Goal: Task Accomplishment & Management: Use online tool/utility

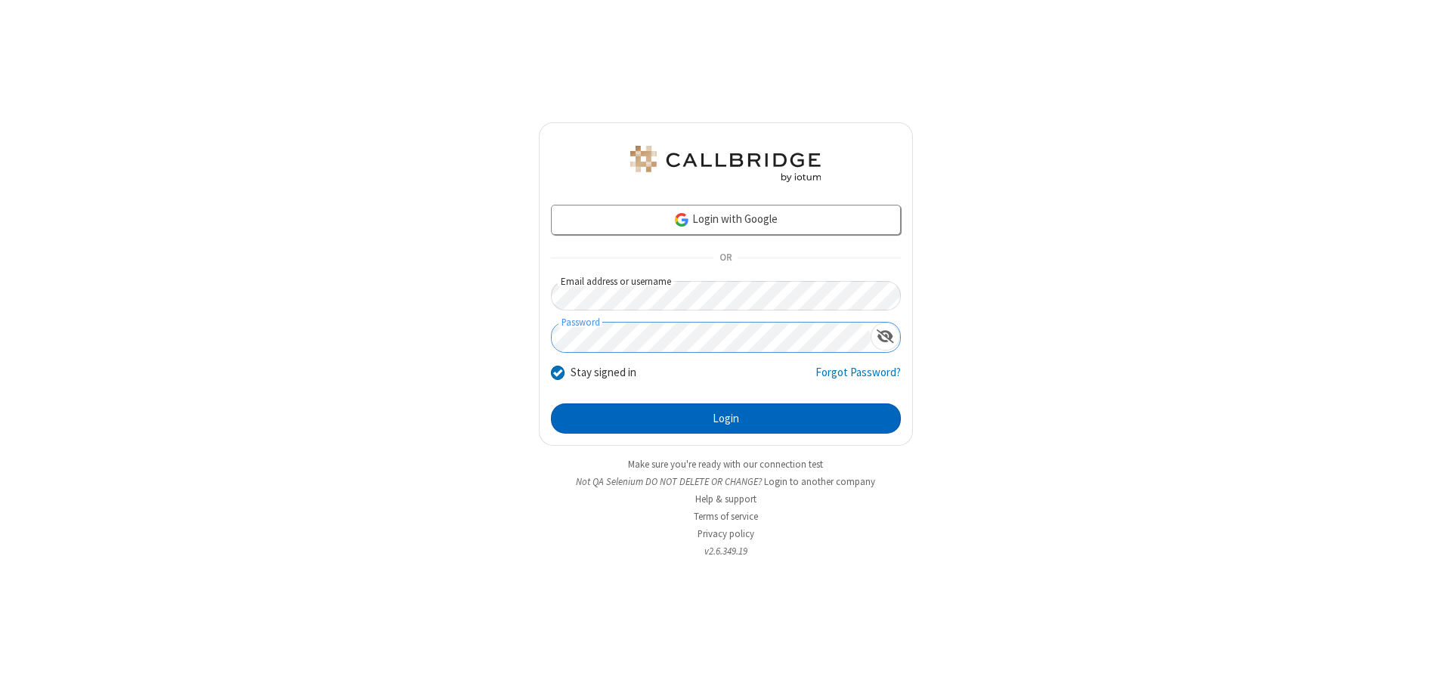
click at [725, 419] on button "Login" at bounding box center [726, 418] width 350 height 30
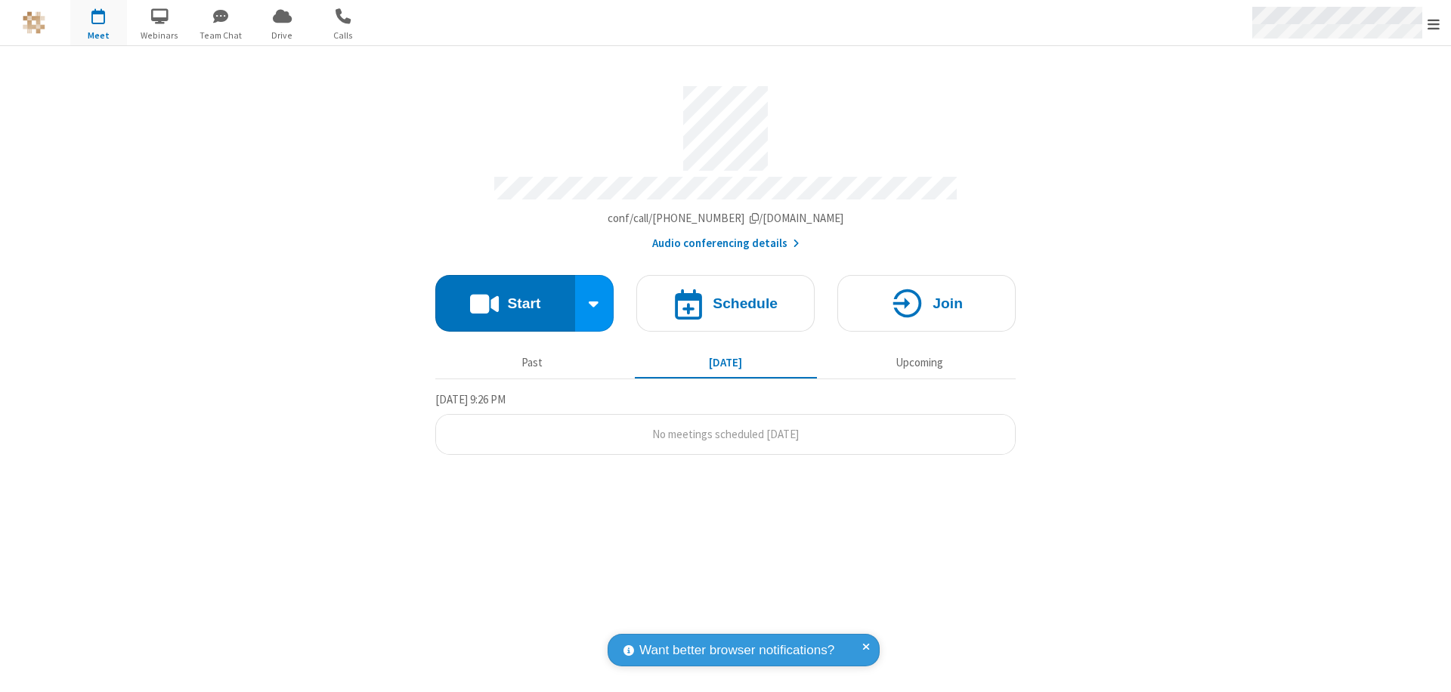
click at [1433, 23] on span "Open menu" at bounding box center [1433, 24] width 12 height 15
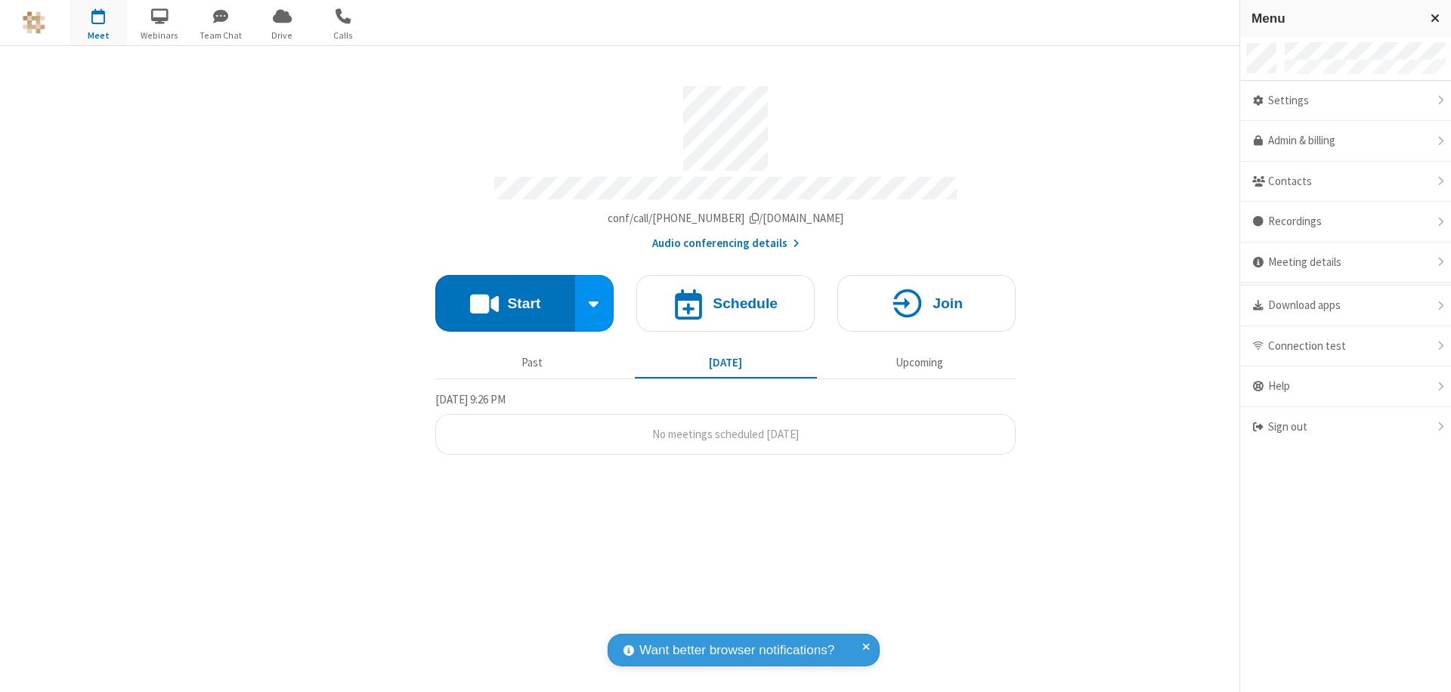
click at [98, 23] on span "button" at bounding box center [98, 16] width 57 height 26
click at [725, 296] on h4 "Schedule" at bounding box center [744, 303] width 65 height 14
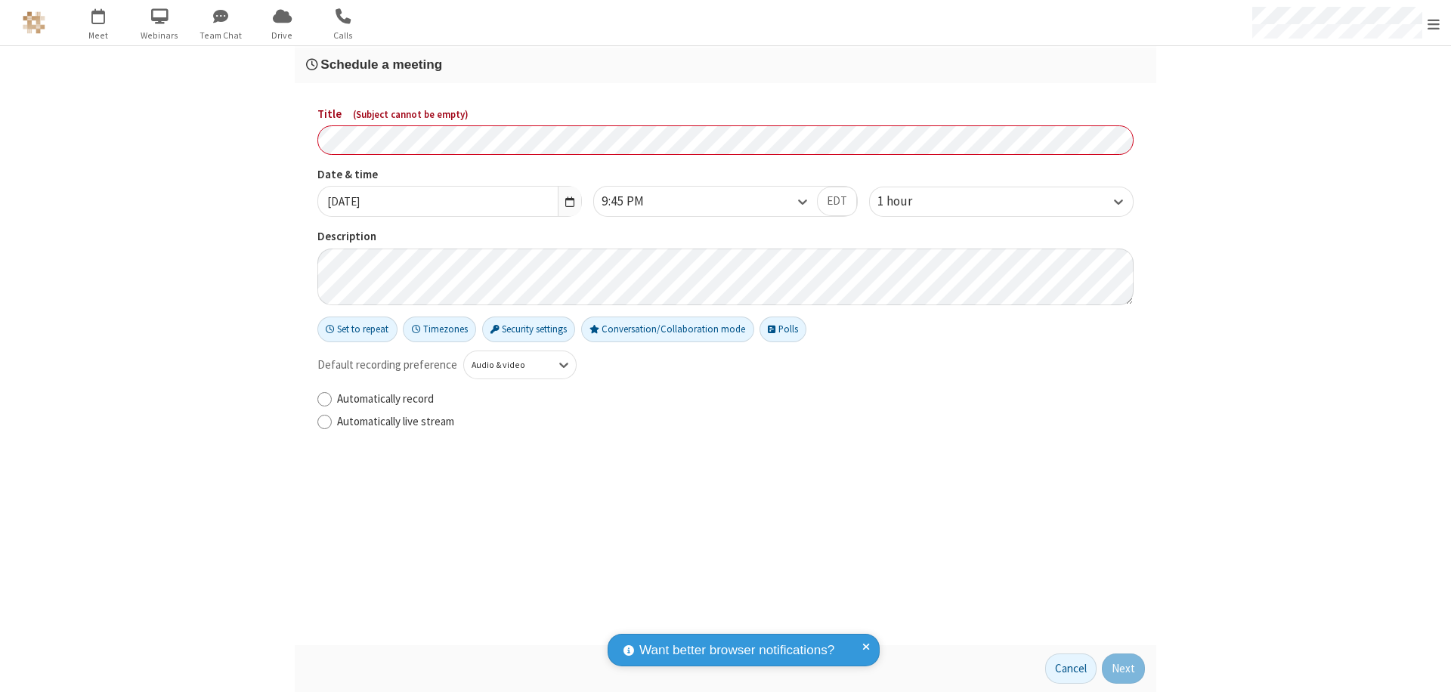
click at [725, 64] on h3 "Schedule a meeting" at bounding box center [725, 64] width 839 height 14
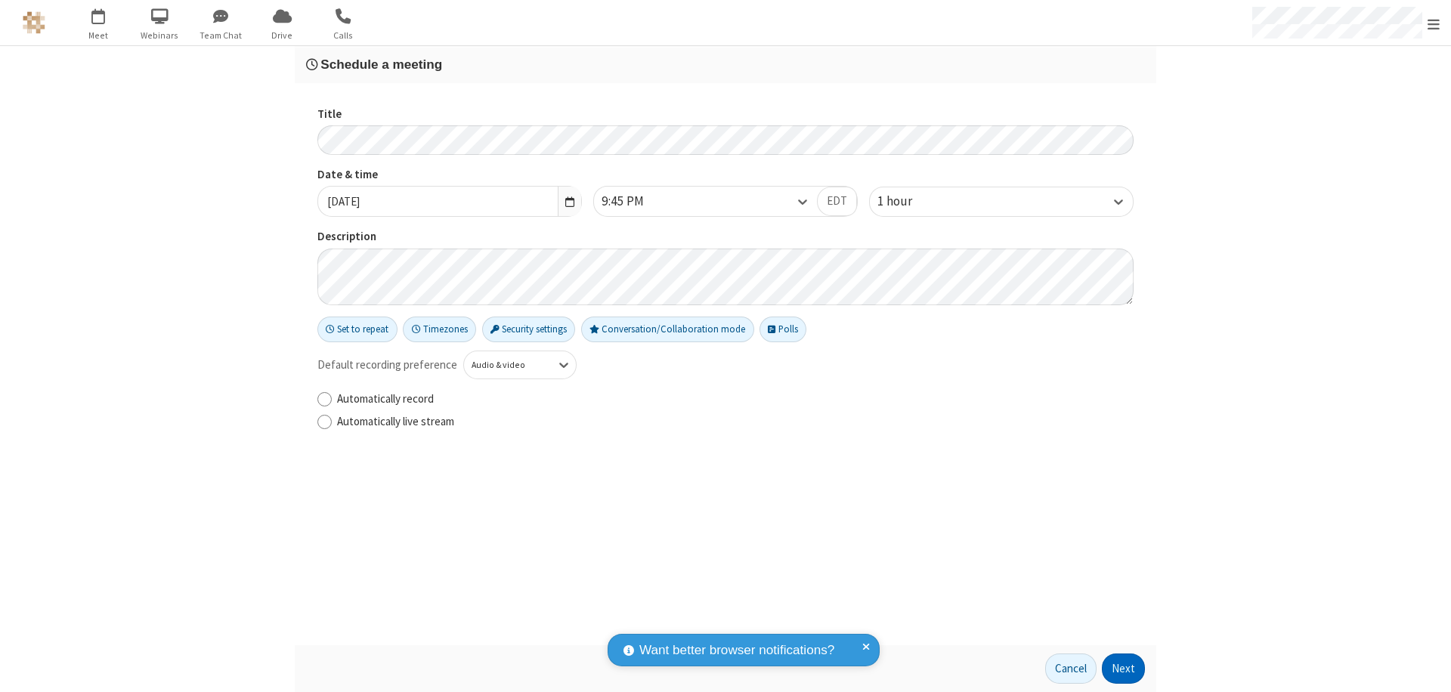
click at [1123, 669] on button "Next" at bounding box center [1122, 668] width 43 height 30
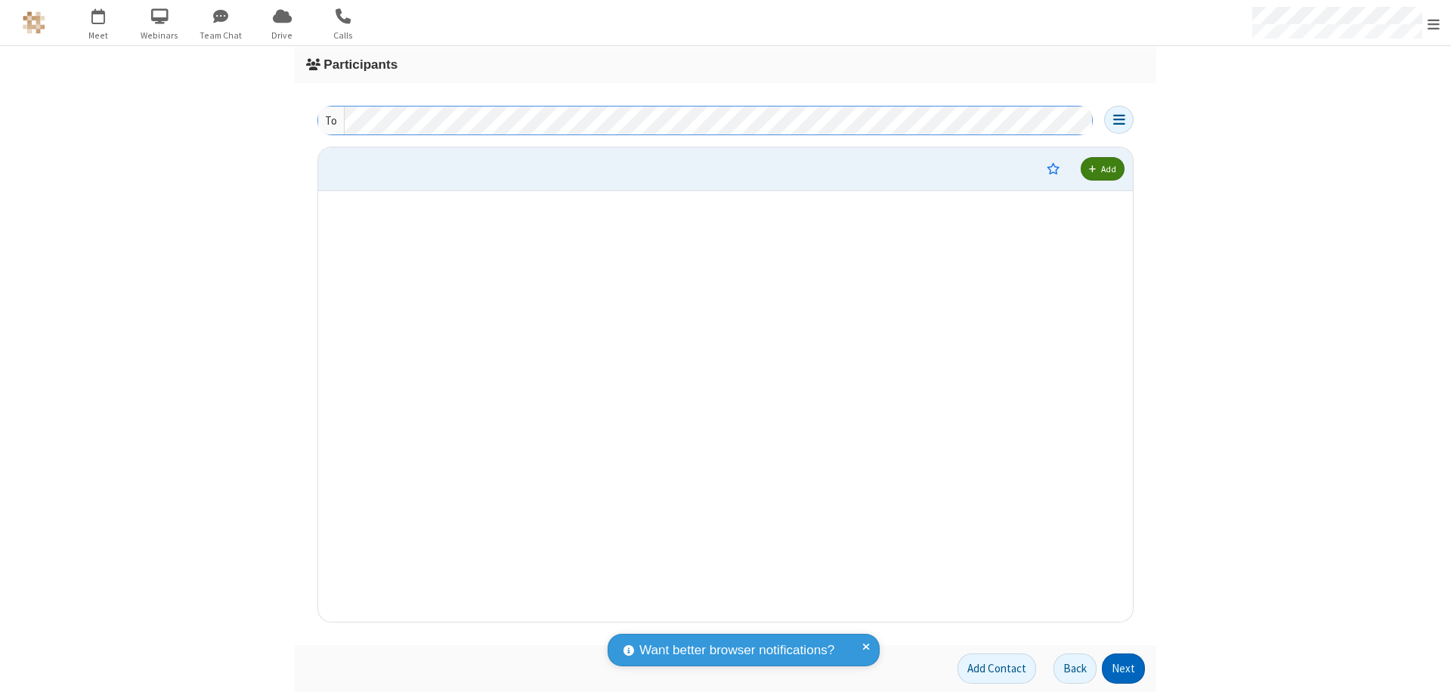
click at [1123, 669] on button "Next" at bounding box center [1122, 668] width 43 height 30
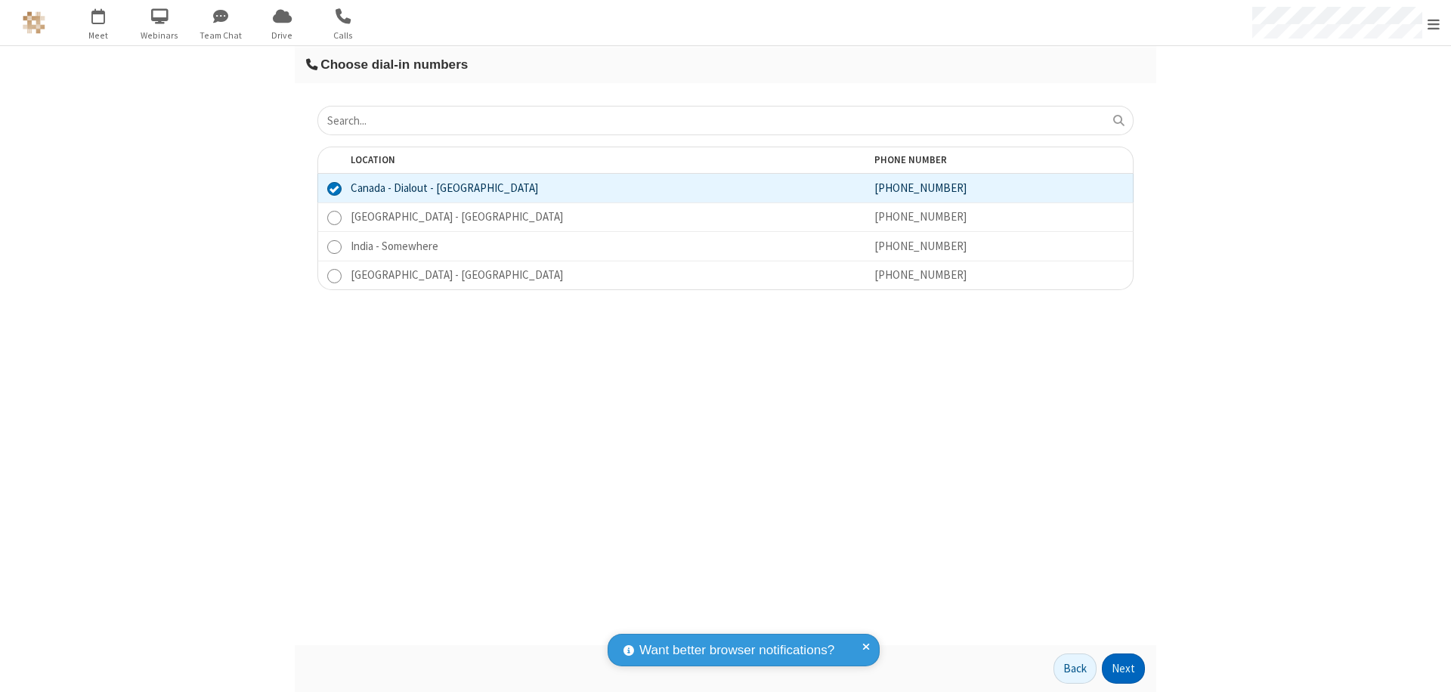
click at [1123, 669] on button "Next" at bounding box center [1122, 668] width 43 height 30
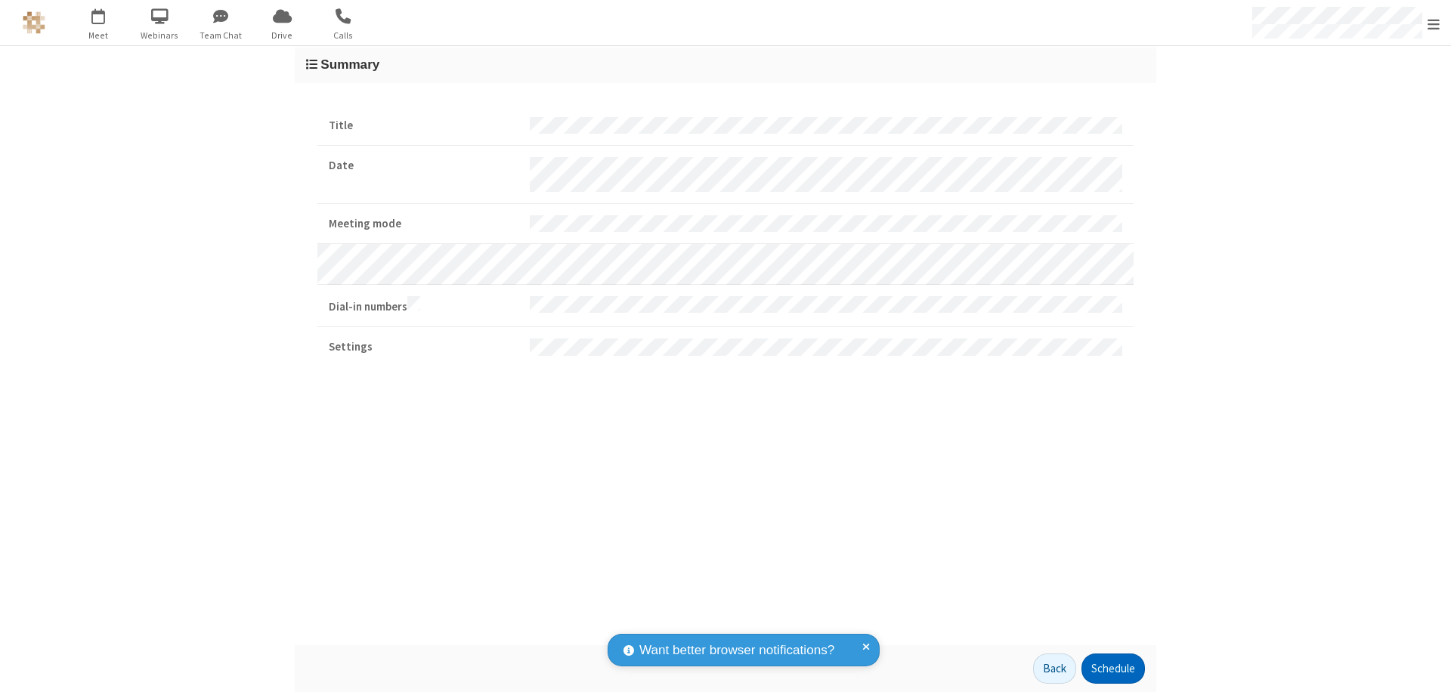
click at [1112, 669] on button "Schedule" at bounding box center [1112, 668] width 63 height 30
